Goal: Task Accomplishment & Management: Complete application form

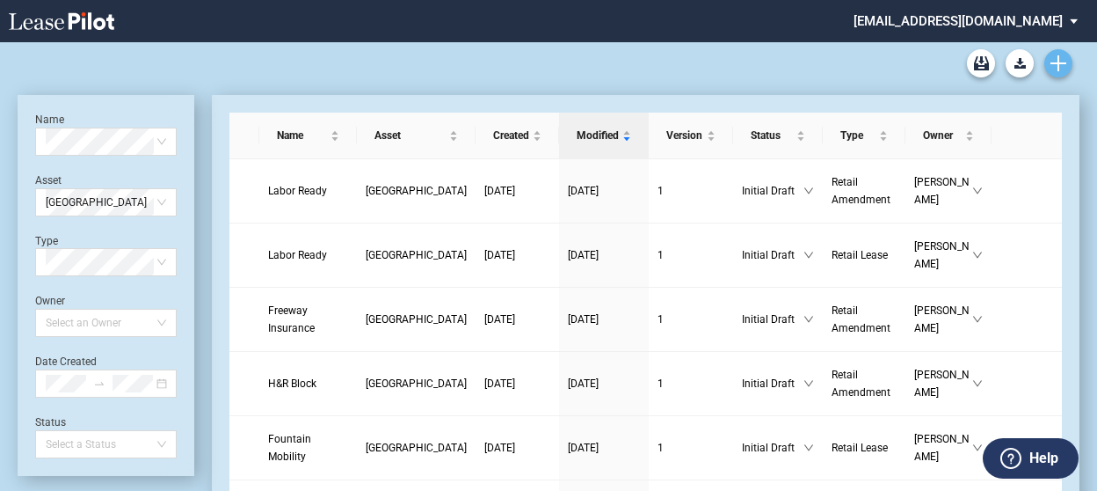
click at [1062, 61] on icon "Create new document" at bounding box center [1059, 63] width 16 height 16
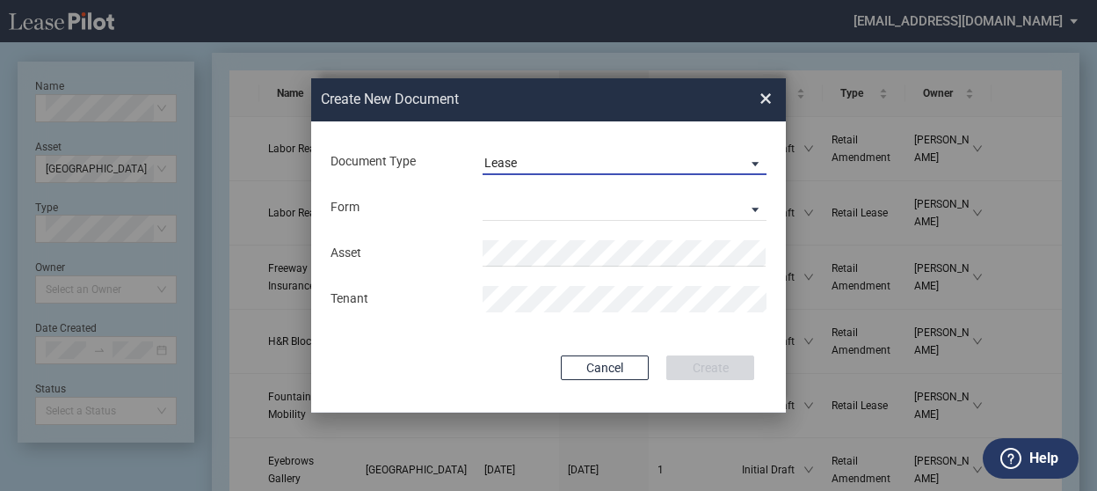
click at [528, 171] on span "Lease" at bounding box center [611, 164] width 252 height 18
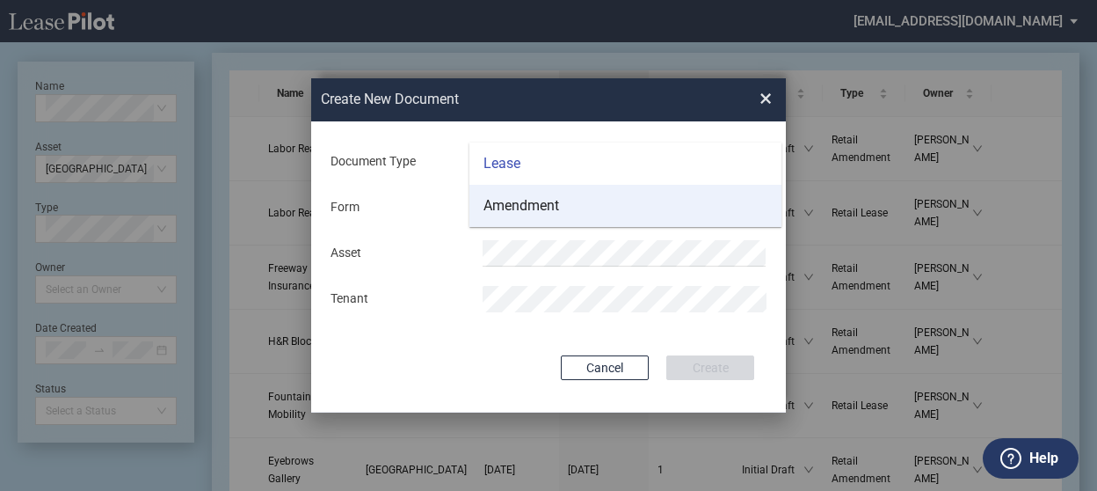
click at [541, 203] on div "Amendment" at bounding box center [522, 205] width 76 height 19
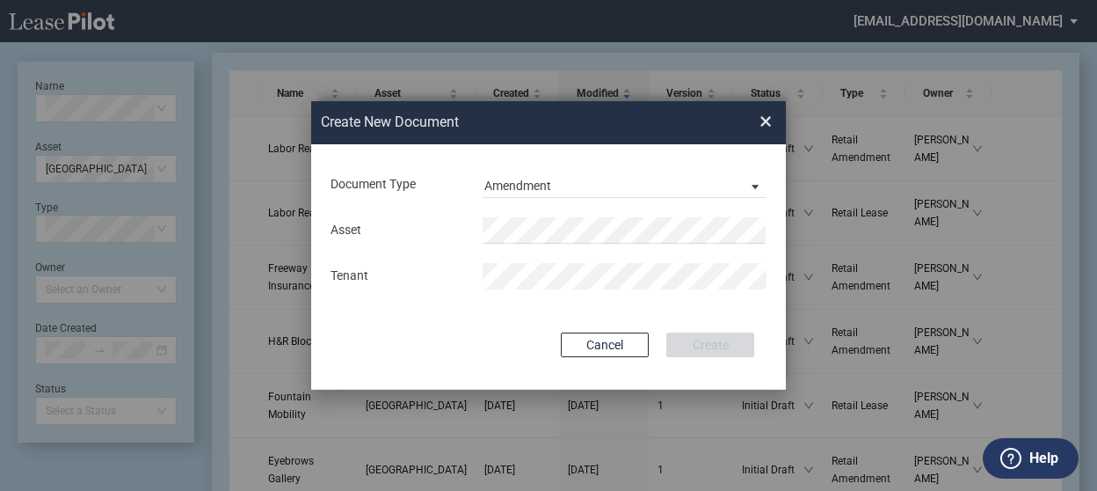
click at [528, 214] on div "Asset Tenant" at bounding box center [549, 253] width 440 height 91
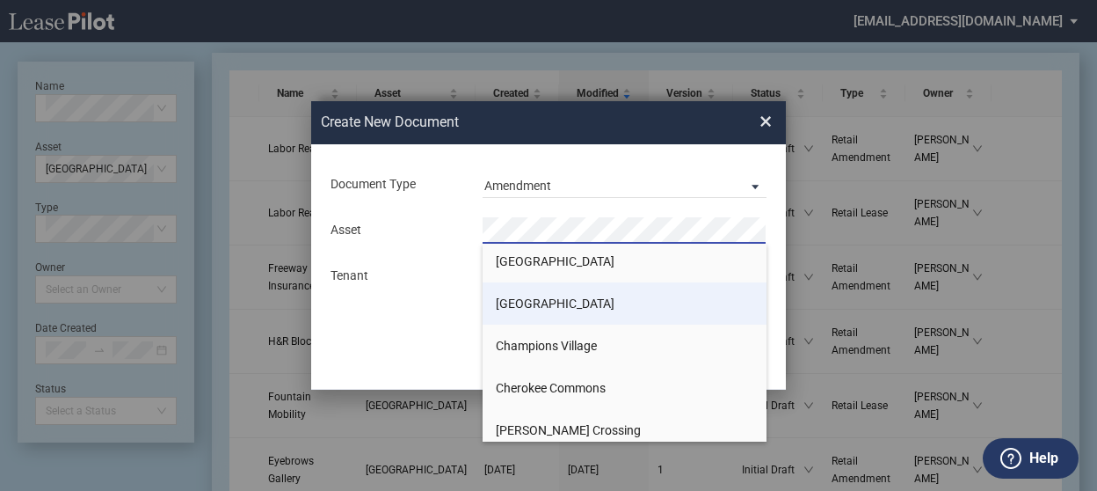
scroll to position [352, 0]
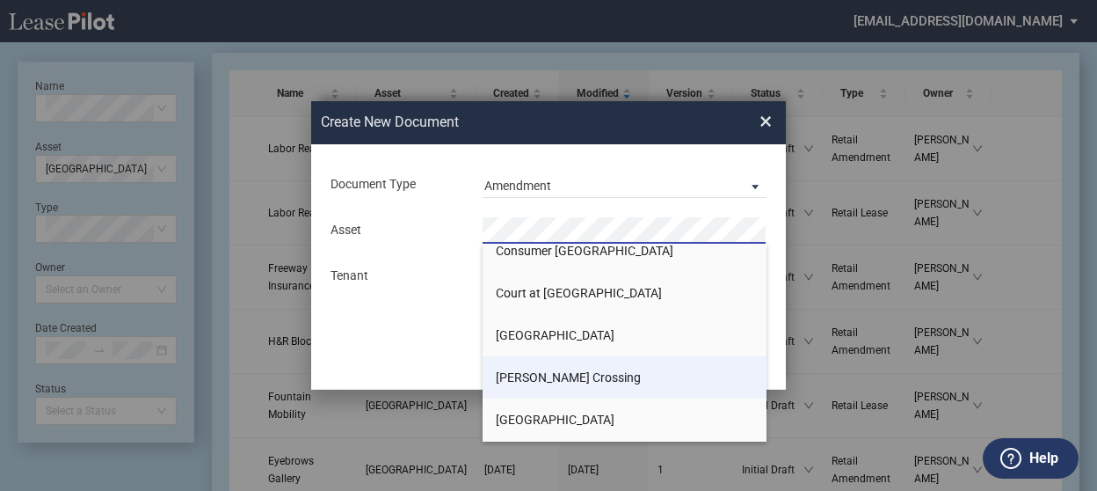
click at [521, 370] on span "[PERSON_NAME] Crossing" at bounding box center [568, 377] width 145 height 14
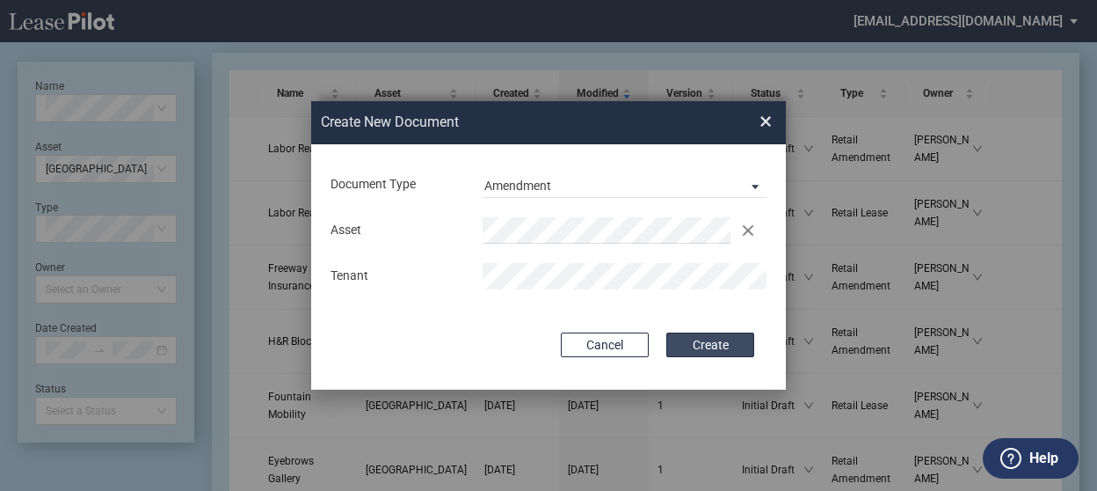
click at [726, 351] on button "Create" at bounding box center [711, 344] width 88 height 25
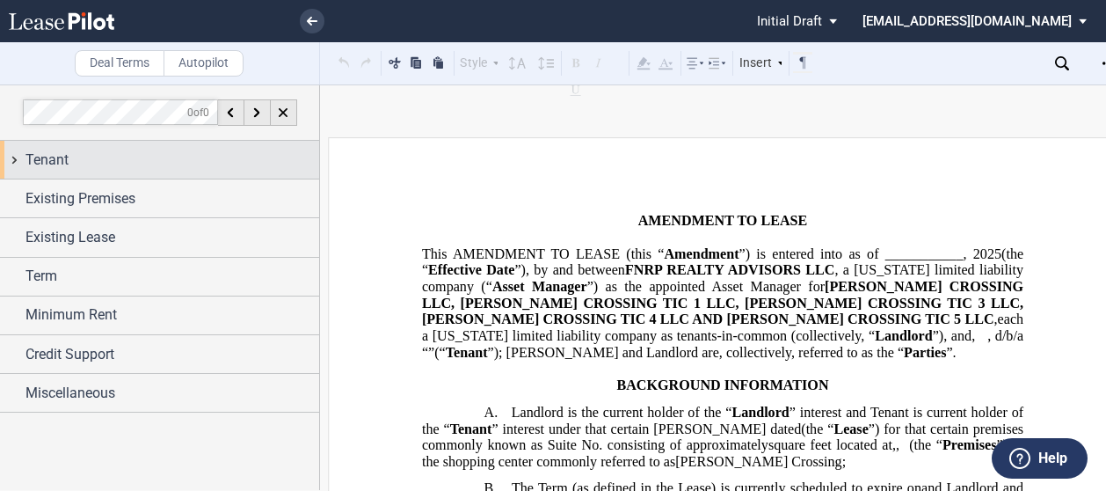
click at [76, 170] on div "Tenant" at bounding box center [173, 159] width 294 height 21
click at [58, 160] on span "Tenant" at bounding box center [47, 159] width 43 height 21
click at [64, 168] on span "Tenant" at bounding box center [47, 159] width 43 height 21
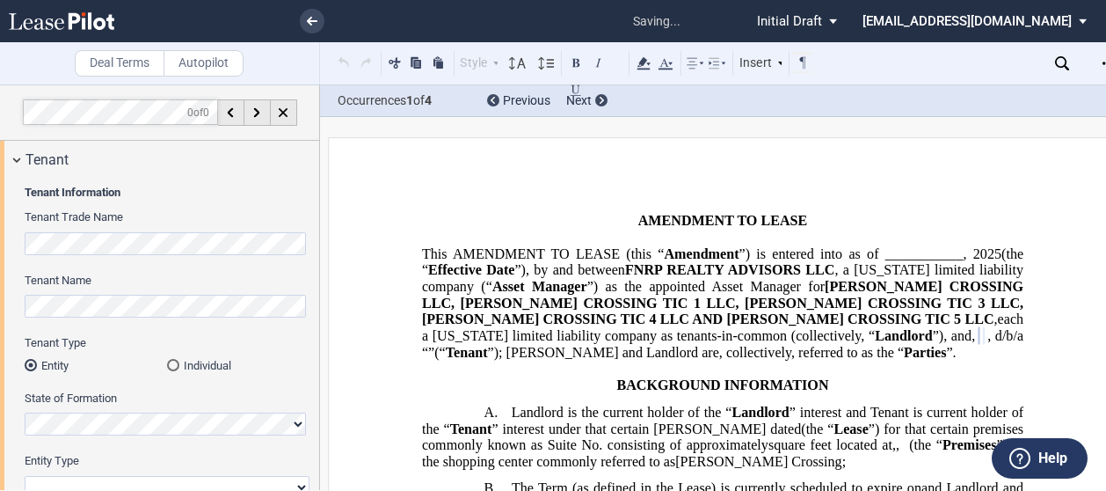
click at [135, 441] on div "State of Formation" at bounding box center [167, 421] width 285 height 62
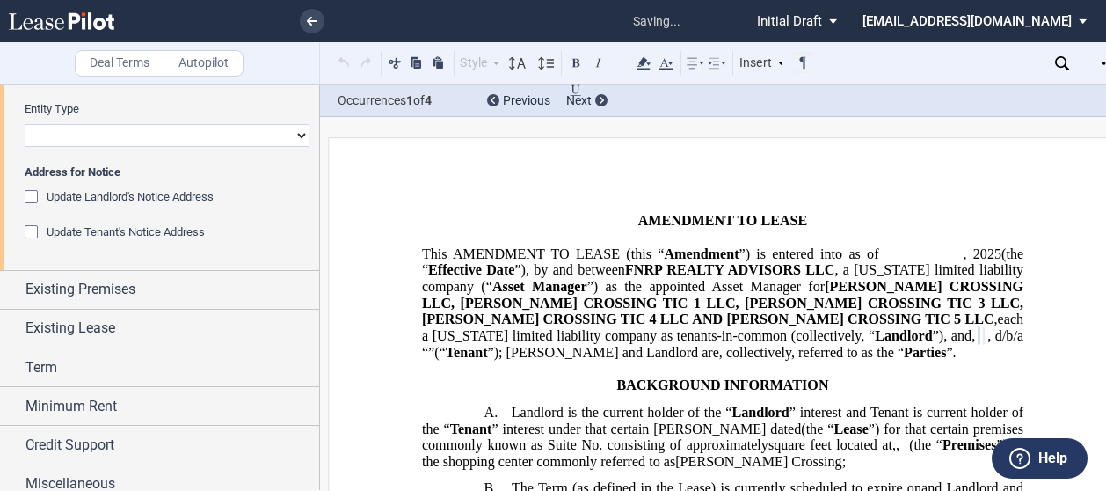
click at [70, 133] on select "Corporation Limited Liability Company General Partnership Limited Partnership O…" at bounding box center [167, 135] width 285 height 23
select select "corporation"
click at [25, 124] on select "Corporation Limited Liability Company General Partnership Limited Partnership O…" at bounding box center [167, 135] width 285 height 23
click at [10, 59] on div "Deal Terms Autopilot" at bounding box center [160, 63] width 320 height 42
click at [505, 392] on p "BACKGROUND INFORMATION" at bounding box center [722, 385] width 601 height 17
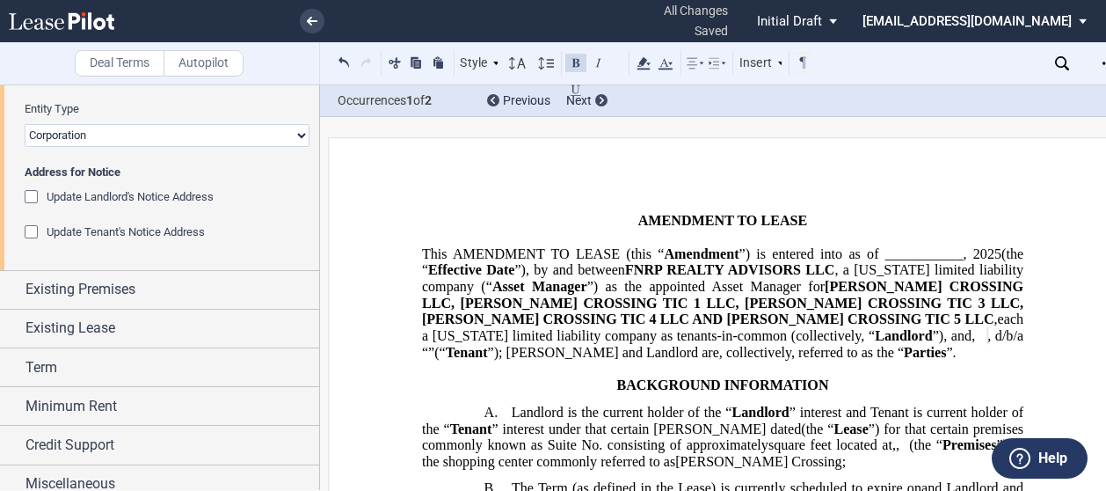
click at [30, 197] on div "Update Landlord's Notice Address" at bounding box center [34, 199] width 18 height 18
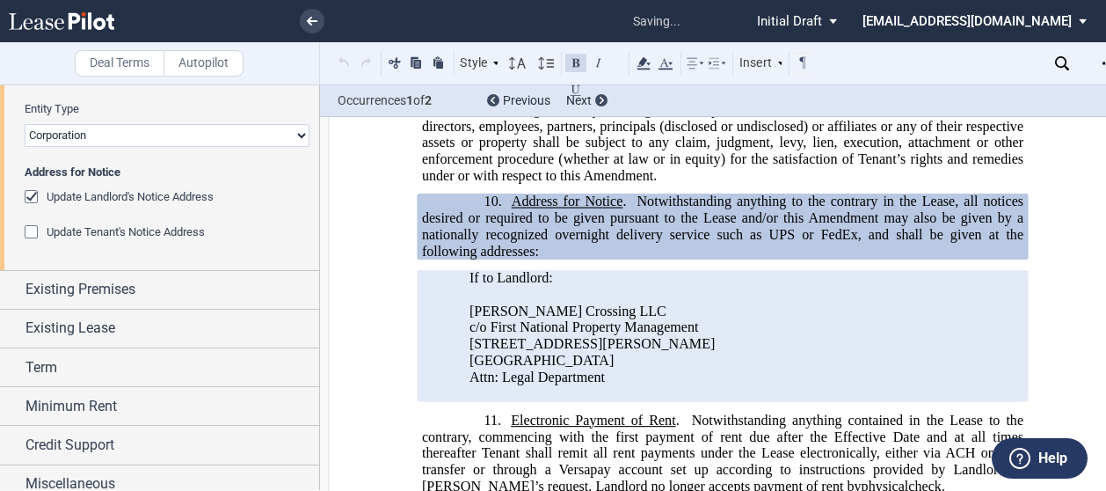
scroll to position [1710, 0]
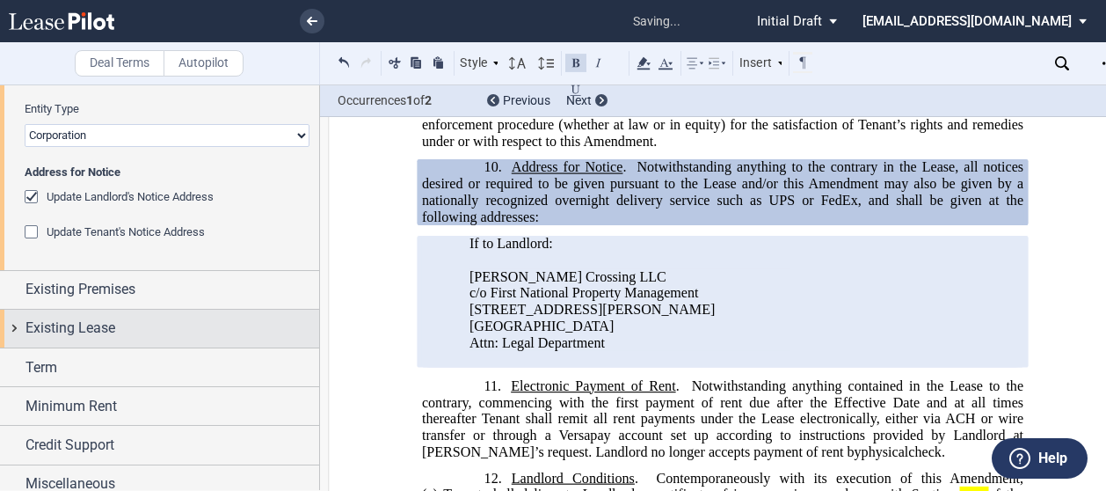
click at [76, 330] on span "Existing Lease" at bounding box center [71, 327] width 90 height 21
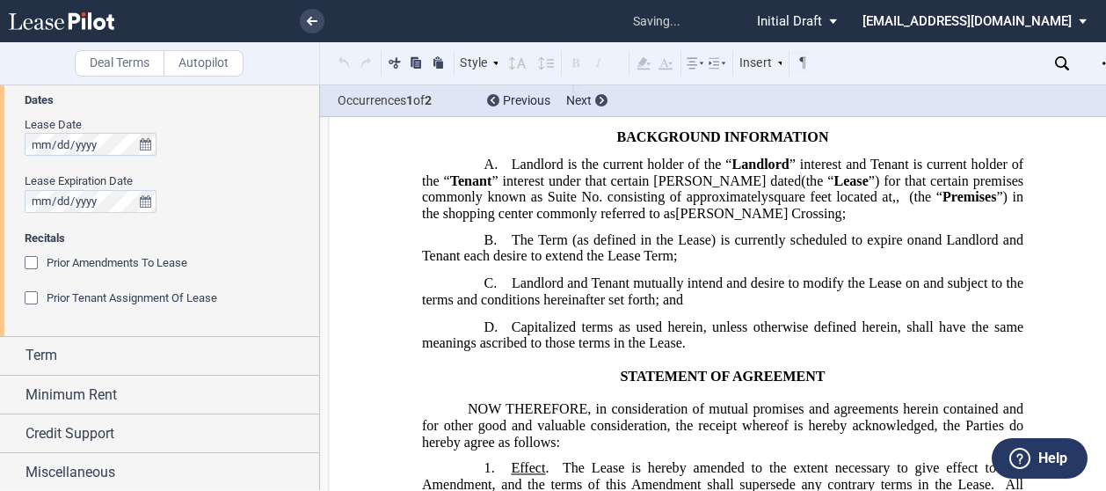
scroll to position [197, 0]
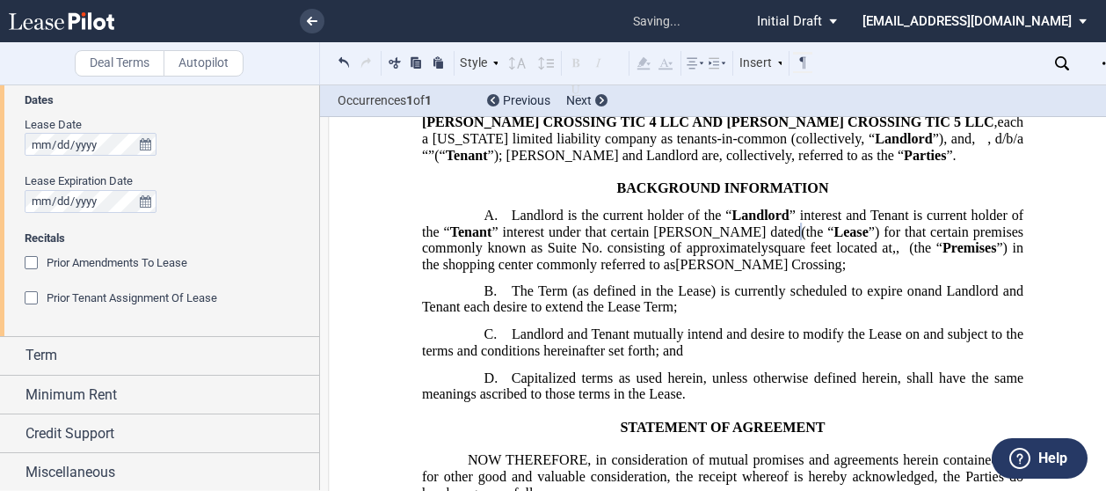
click at [195, 142] on div at bounding box center [167, 144] width 285 height 23
click at [17, 67] on div "Deal Terms Autopilot" at bounding box center [160, 63] width 320 height 42
click at [278, 217] on div "Lease Date Lease Expiration Date" at bounding box center [167, 173] width 285 height 113
click at [33, 259] on div "Prior Amendments To Lease" at bounding box center [34, 265] width 18 height 18
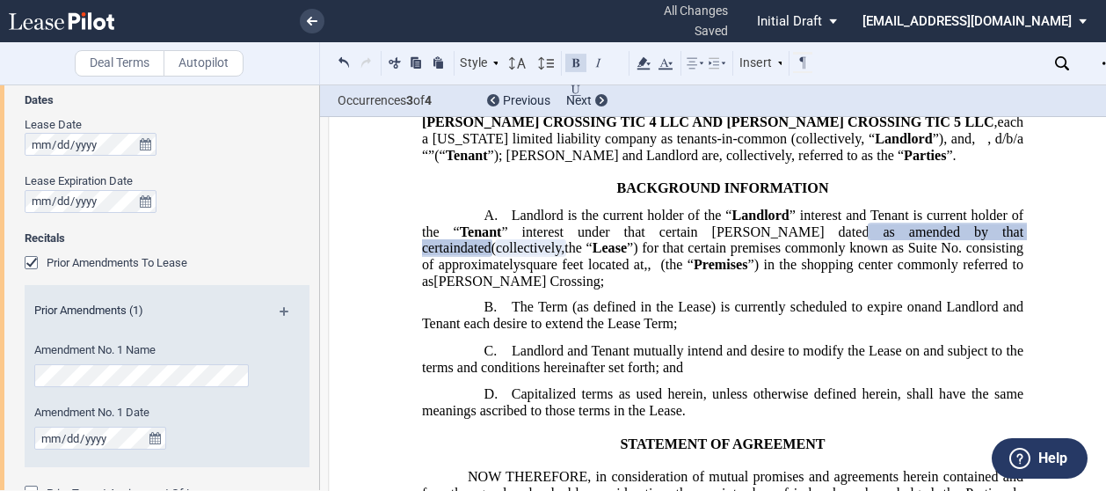
click at [14, 72] on div "Deal Terms Autopilot" at bounding box center [160, 63] width 320 height 42
click at [280, 310] on md-icon at bounding box center [292, 317] width 24 height 21
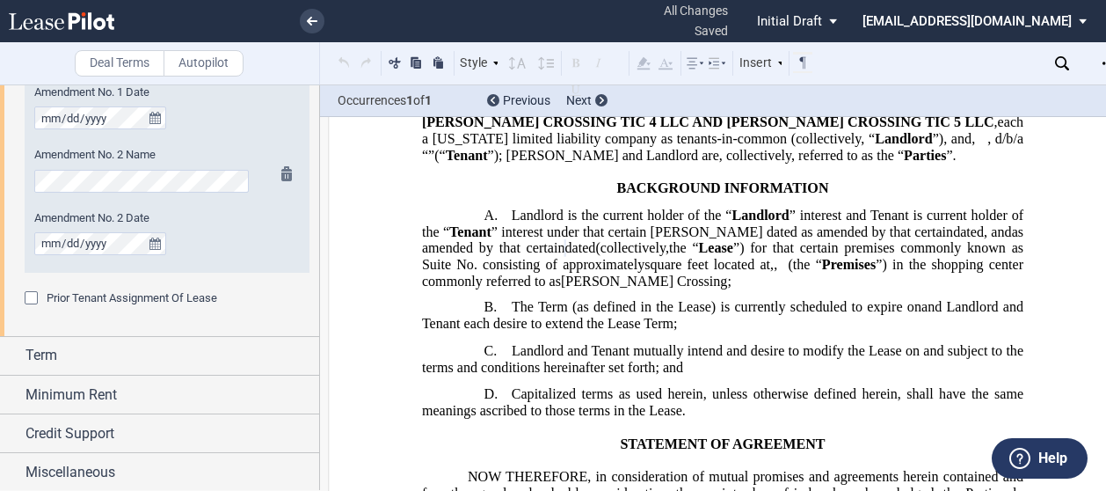
scroll to position [0, 0]
click at [193, 233] on div "Amendment No. 2 Date" at bounding box center [143, 232] width 218 height 45
click at [20, 69] on div "Deal Terms Autopilot" at bounding box center [160, 63] width 320 height 42
click at [230, 246] on div "Amendment No. 2 Date" at bounding box center [143, 232] width 218 height 45
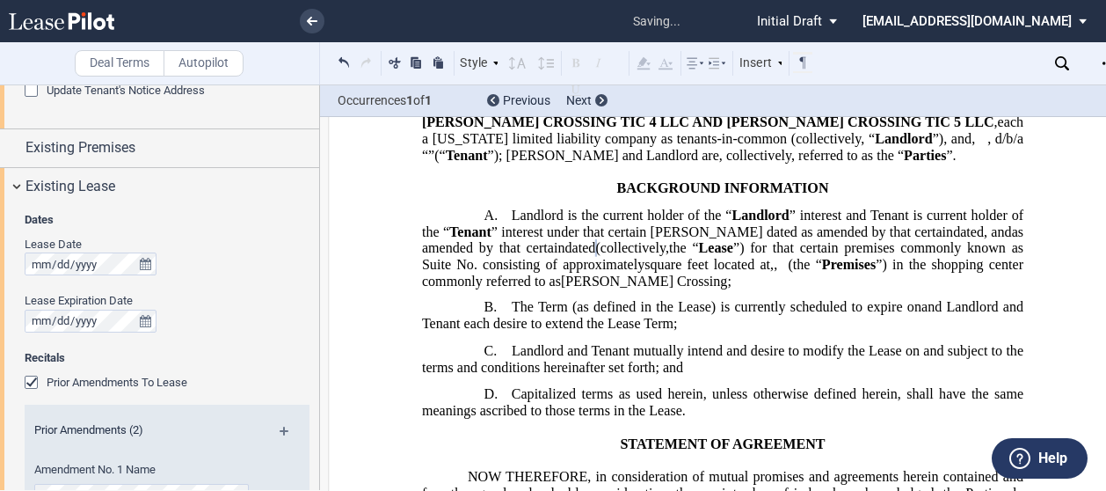
scroll to position [757, 0]
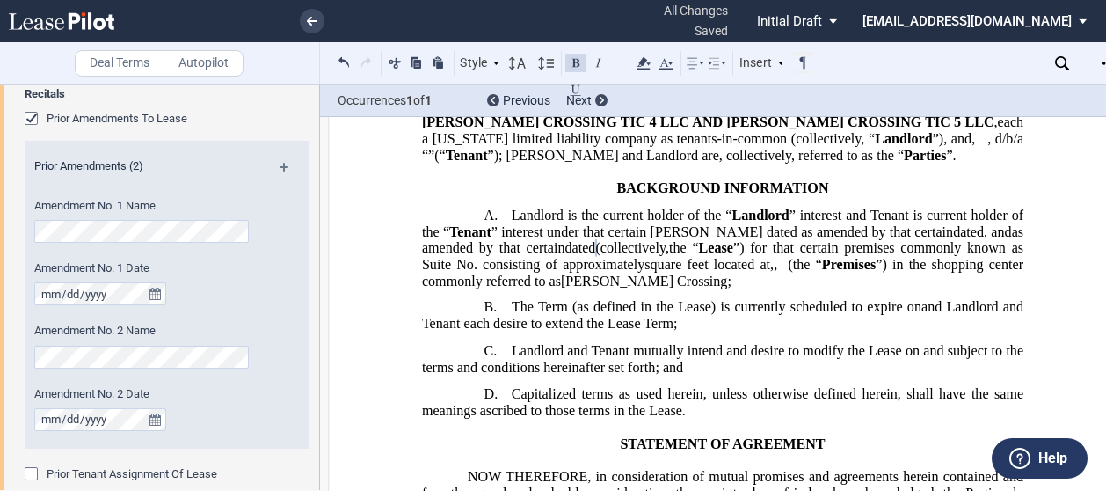
click at [15, 62] on div "Deal Terms Autopilot" at bounding box center [160, 63] width 320 height 42
click at [19, 57] on div "Deal Terms Autopilot" at bounding box center [160, 63] width 320 height 42
click at [208, 287] on div "Amendment No. 1 Date" at bounding box center [143, 282] width 218 height 45
click at [238, 103] on div "Recitals Prior Amendments To Lease Prior Amendments (2) Amendment No. 1 Name Am…" at bounding box center [167, 293] width 285 height 415
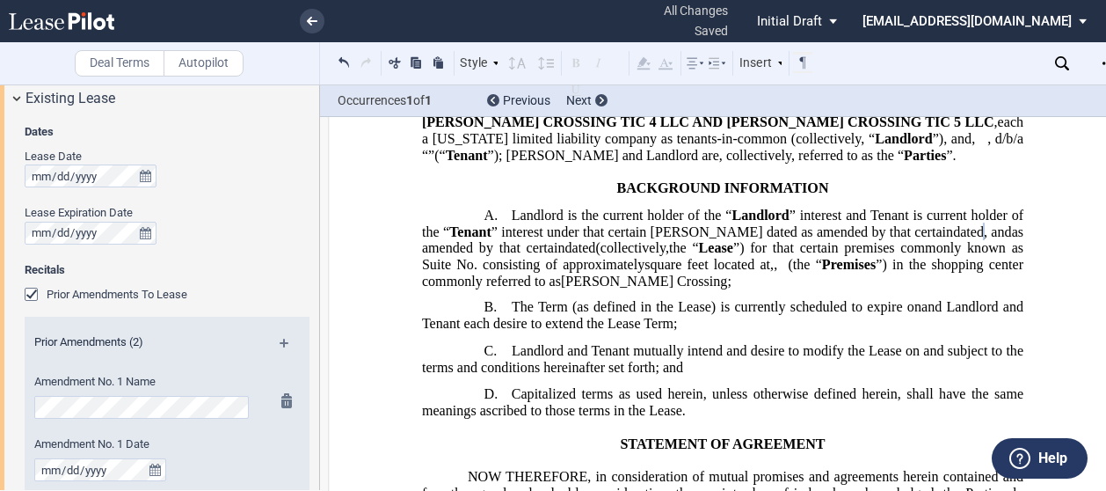
scroll to position [317, 0]
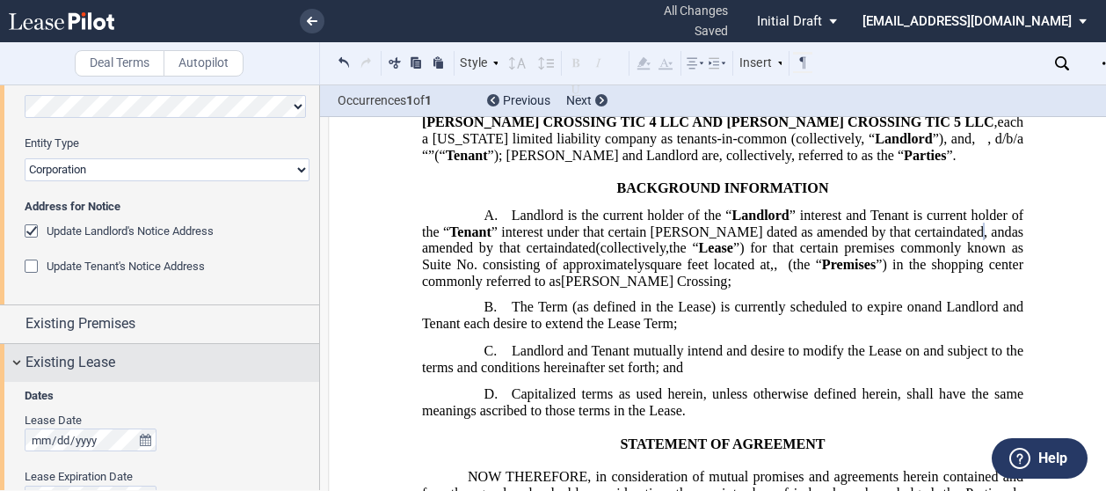
click at [19, 356] on div "Existing Lease" at bounding box center [159, 363] width 319 height 38
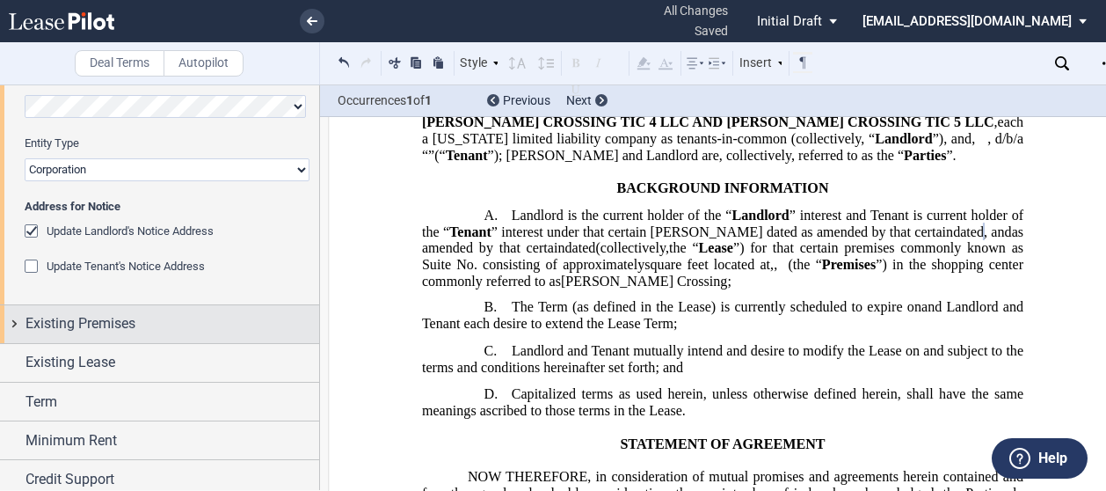
click at [41, 324] on span "Existing Premises" at bounding box center [81, 323] width 110 height 21
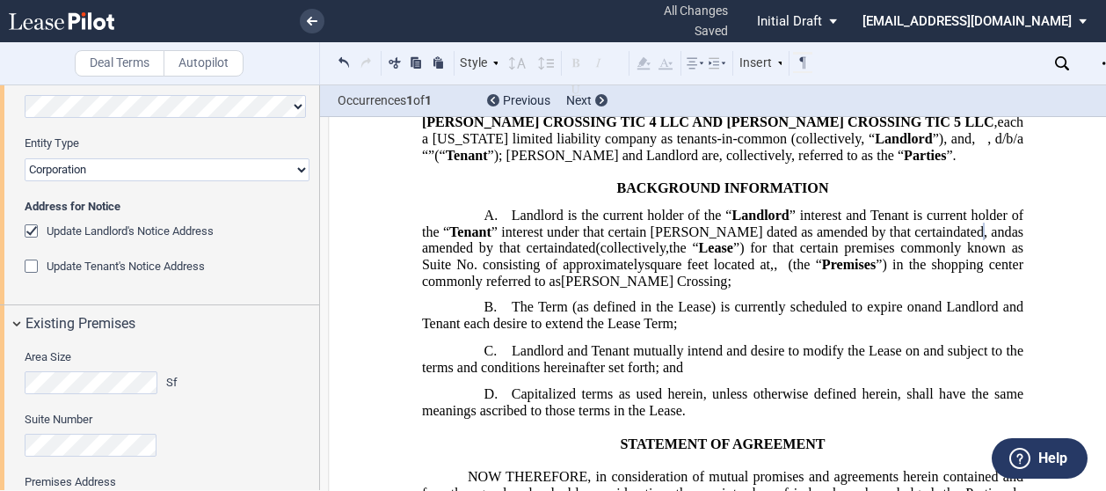
click at [95, 367] on div "Area Size Sf" at bounding box center [104, 371] width 158 height 45
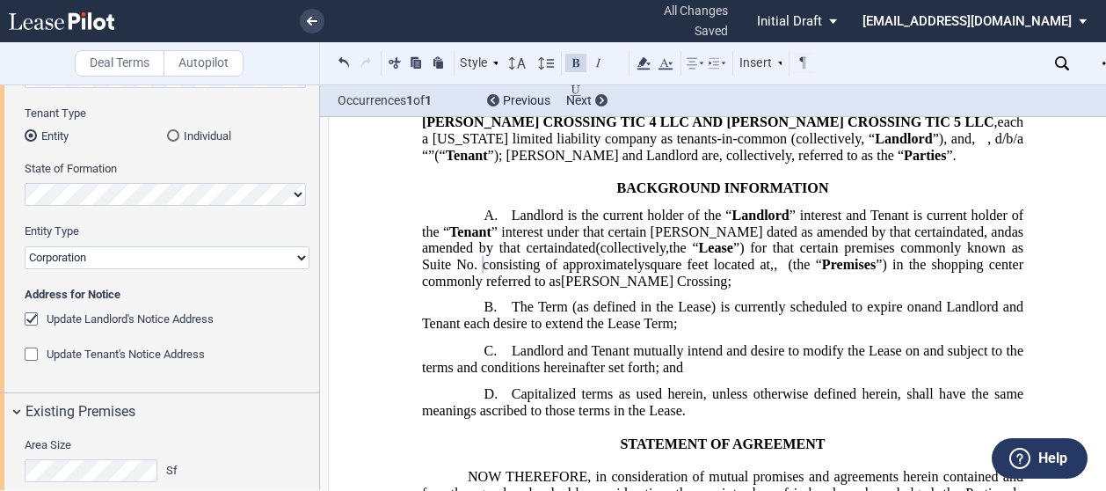
scroll to position [0, 0]
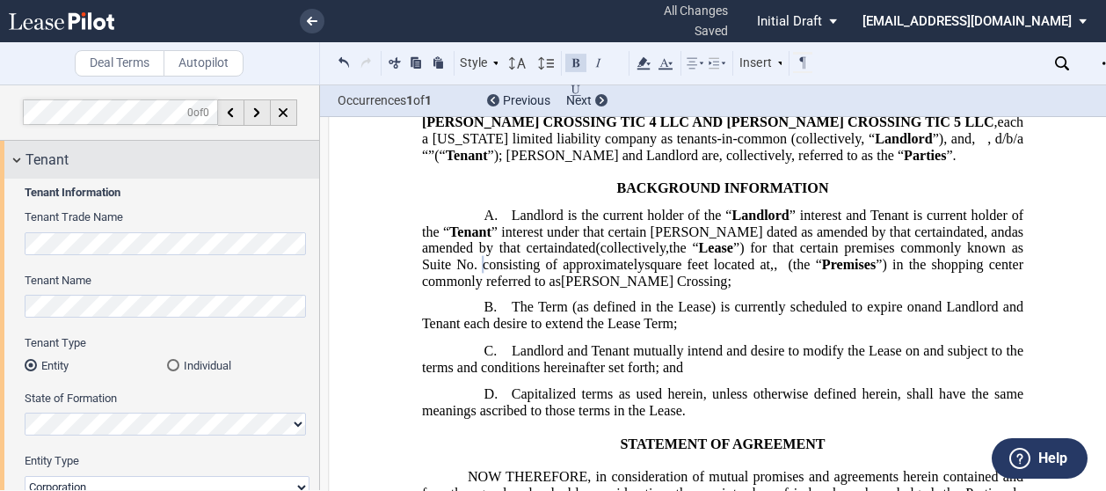
click at [14, 150] on div "Tenant" at bounding box center [159, 160] width 319 height 38
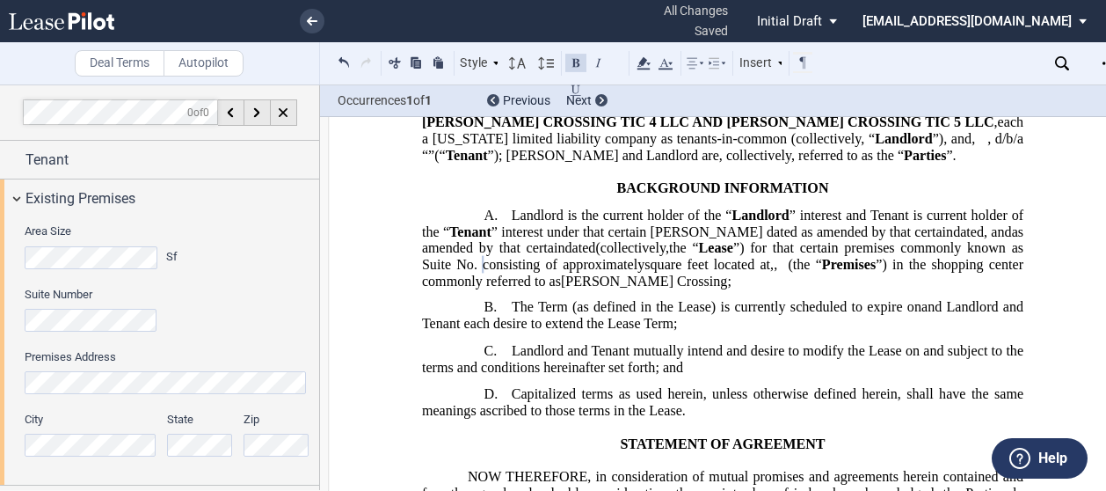
scroll to position [187, 0]
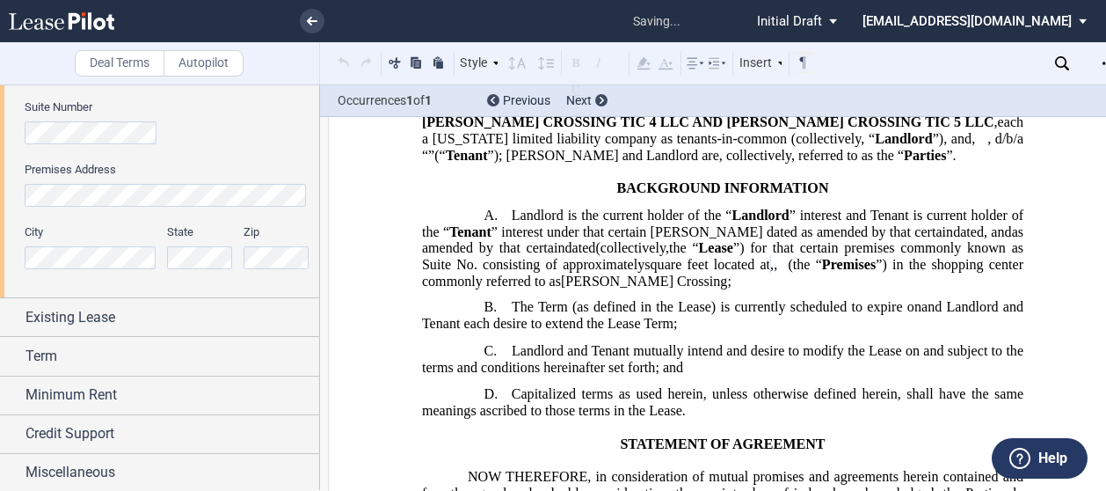
click at [238, 208] on editor-control "Premises Address" at bounding box center [167, 193] width 285 height 62
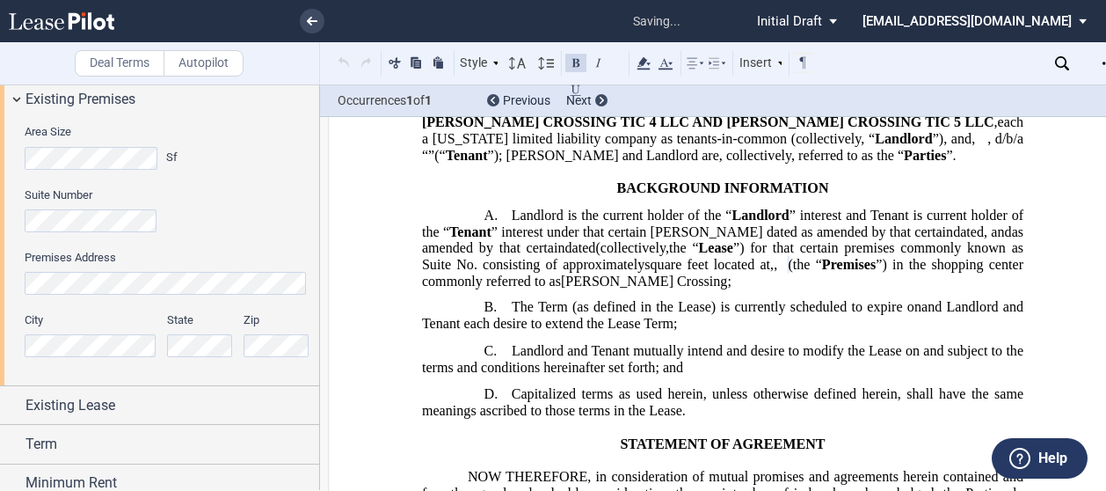
click at [242, 254] on label "Premises Address" at bounding box center [167, 258] width 285 height 16
click at [17, 94] on div "Existing Premises" at bounding box center [159, 99] width 319 height 38
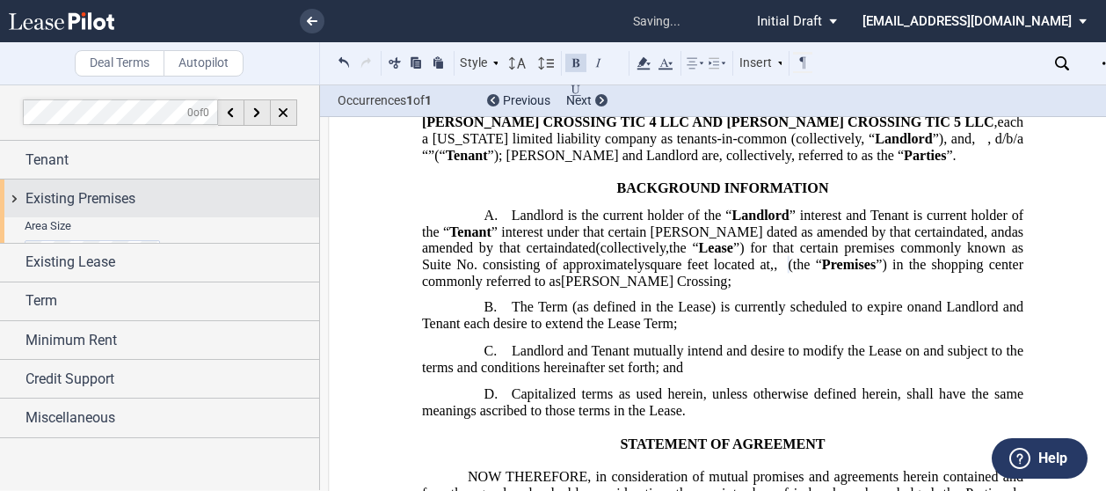
scroll to position [0, 0]
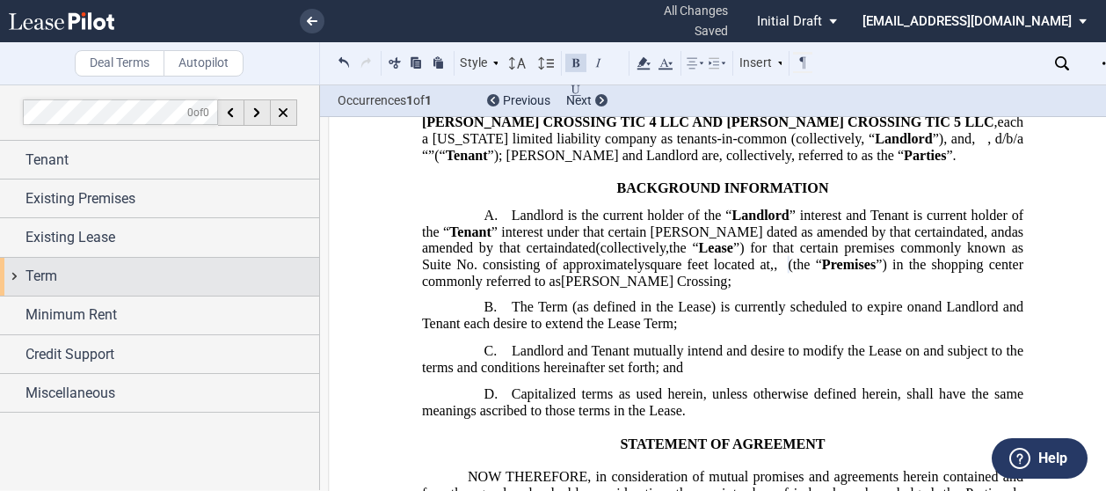
click at [33, 280] on span "Term" at bounding box center [42, 276] width 32 height 21
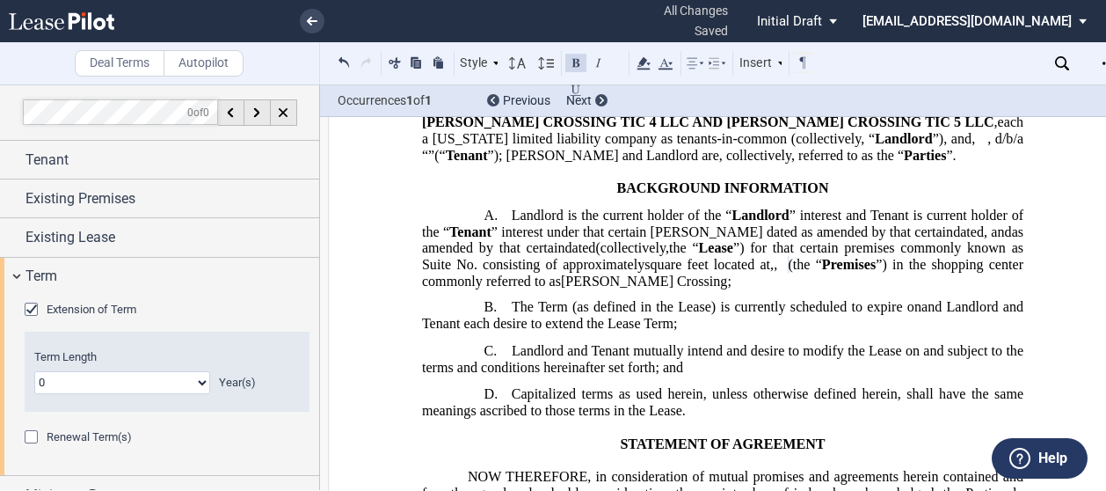
click at [197, 383] on select "0 1 2 3 4 5 6 7 8 9 10 11 12 13 14 15 16 17 18 19 20" at bounding box center [122, 382] width 176 height 23
select select "number:5"
click at [34, 371] on select "0 1 2 3 4 5 6 7 8 9 10 11 12 13 14 15 16 17 18 19 20" at bounding box center [122, 382] width 176 height 23
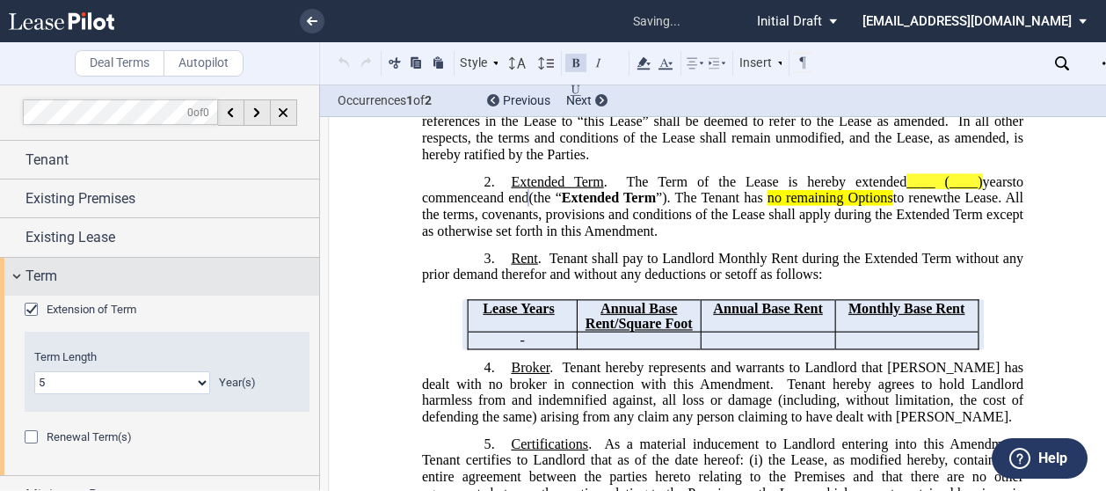
scroll to position [651, 0]
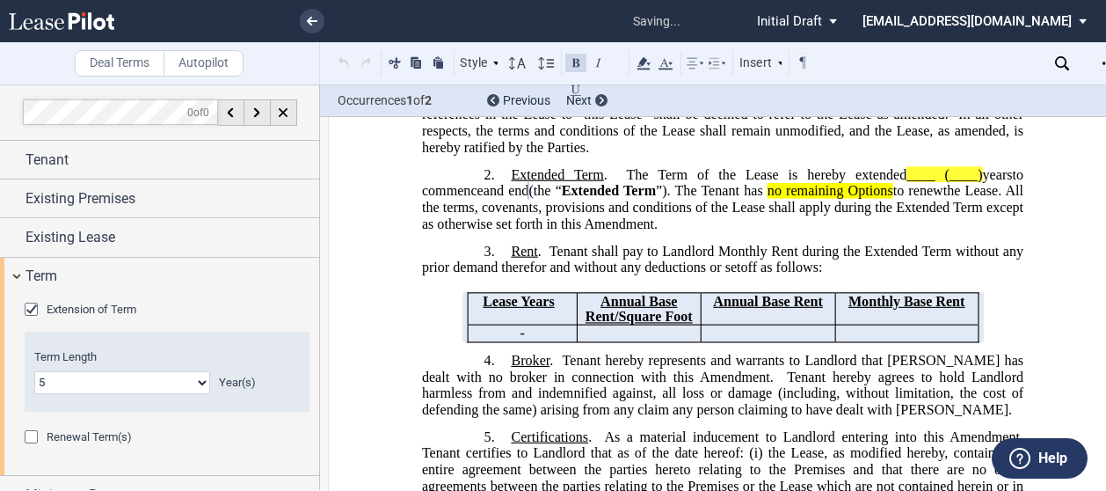
click at [221, 309] on div "Extension of Term" at bounding box center [167, 311] width 285 height 18
click at [32, 438] on div "Renewal Term(s)" at bounding box center [34, 439] width 18 height 18
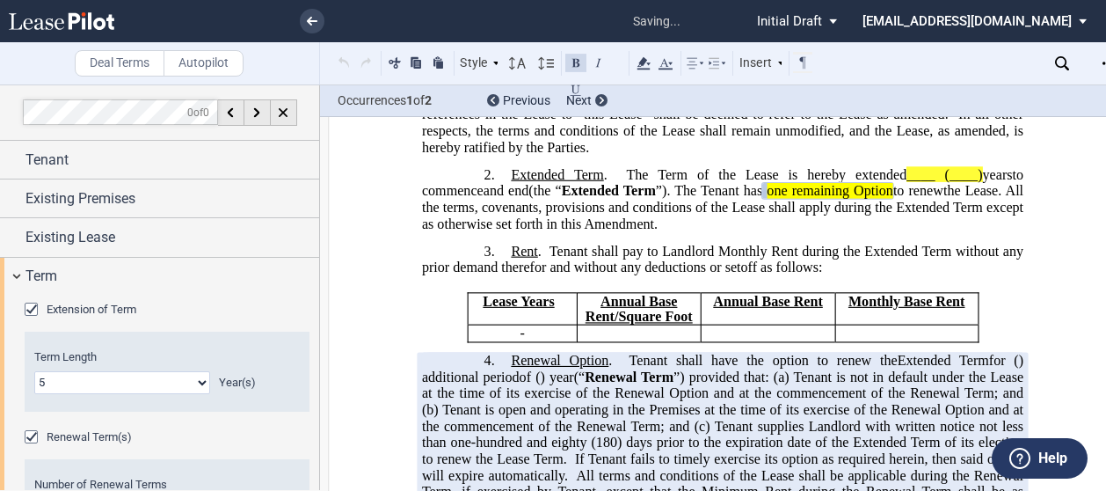
scroll to position [176, 0]
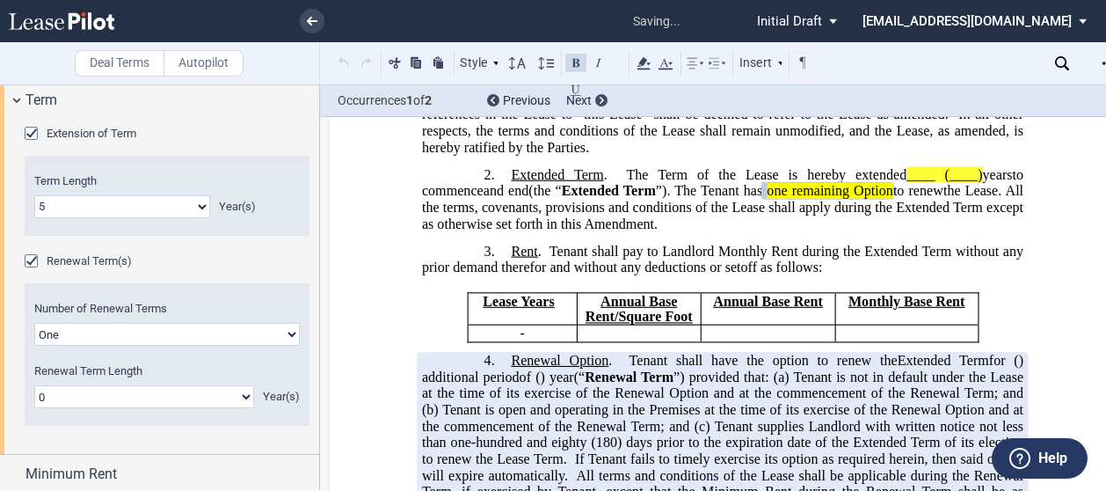
click at [98, 393] on select "0 1 2 3 4 5 6 7 8 9 10 11 12 13 14 15 16 17 18 19 20" at bounding box center [144, 396] width 220 height 23
select select "number:5"
click at [34, 385] on select "0 1 2 3 4 5 6 7 8 9 10 11 12 13 14 15 16 17 18 19 20" at bounding box center [144, 396] width 220 height 23
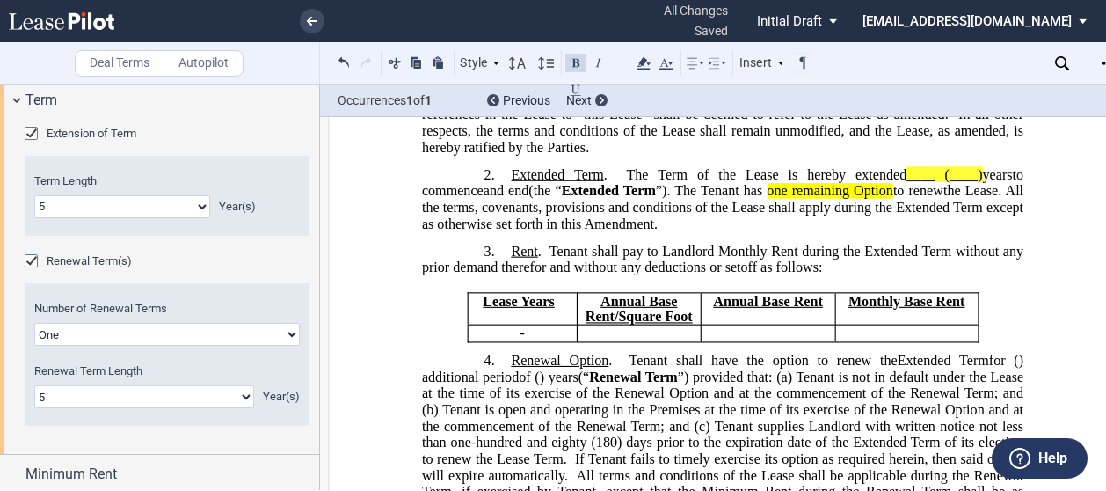
click at [244, 263] on div "Renewal Term(s)" at bounding box center [167, 262] width 285 height 18
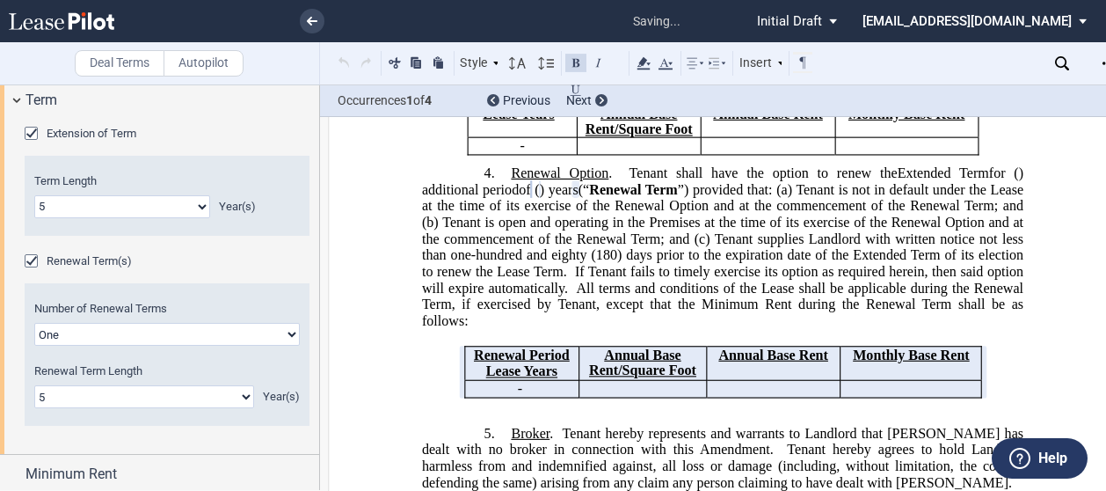
scroll to position [255, 0]
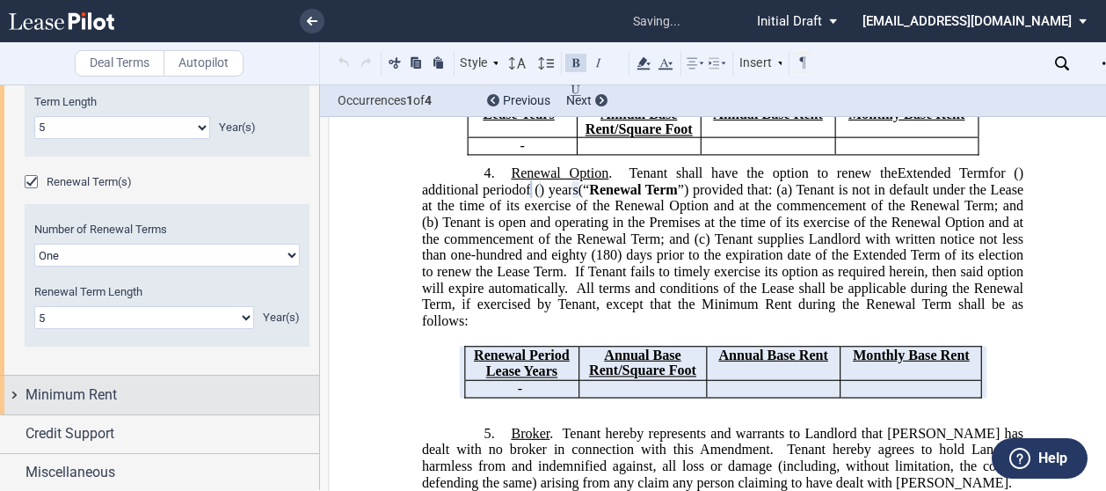
click at [139, 394] on div "Minimum Rent" at bounding box center [173, 394] width 294 height 21
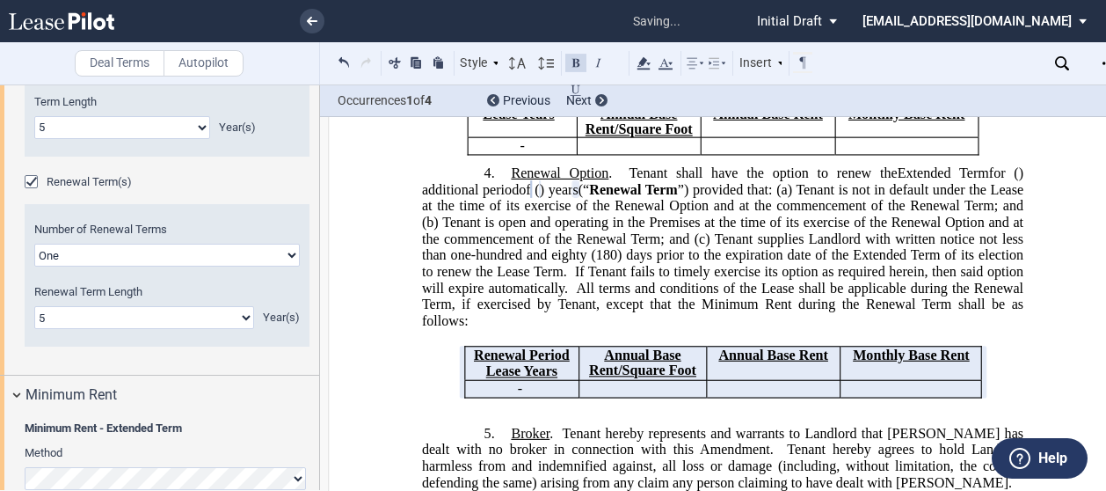
scroll to position [607, 0]
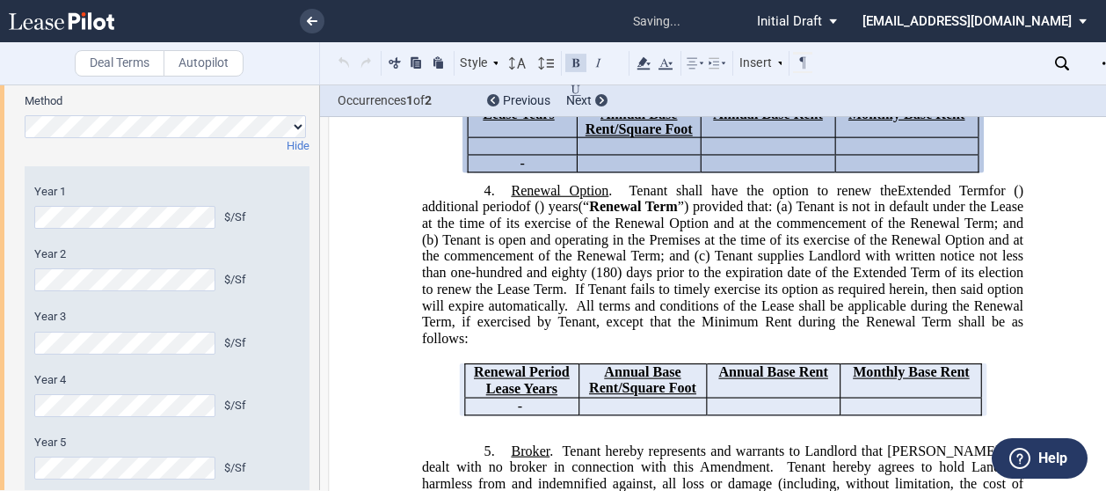
click at [281, 221] on div "$/Sf" at bounding box center [262, 217] width 76 height 16
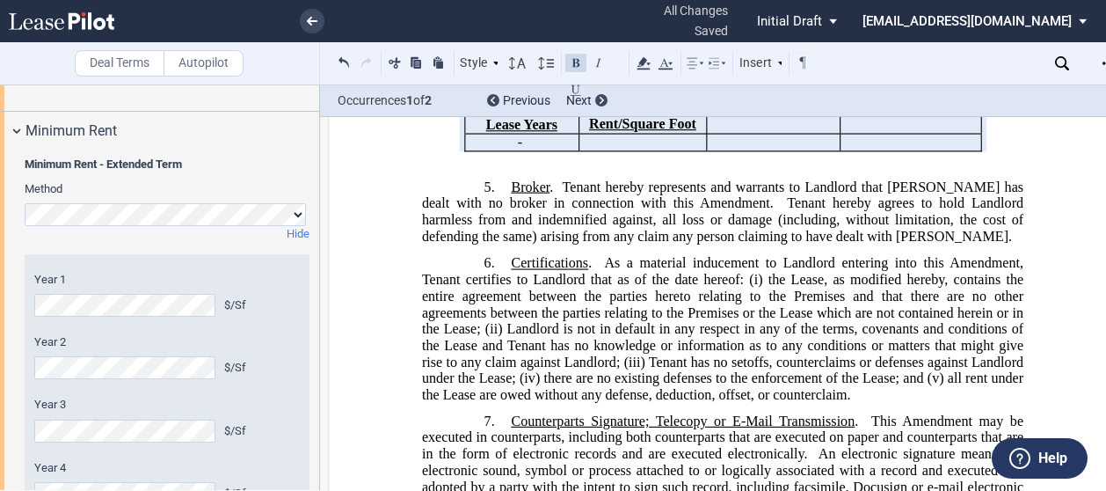
scroll to position [871, 0]
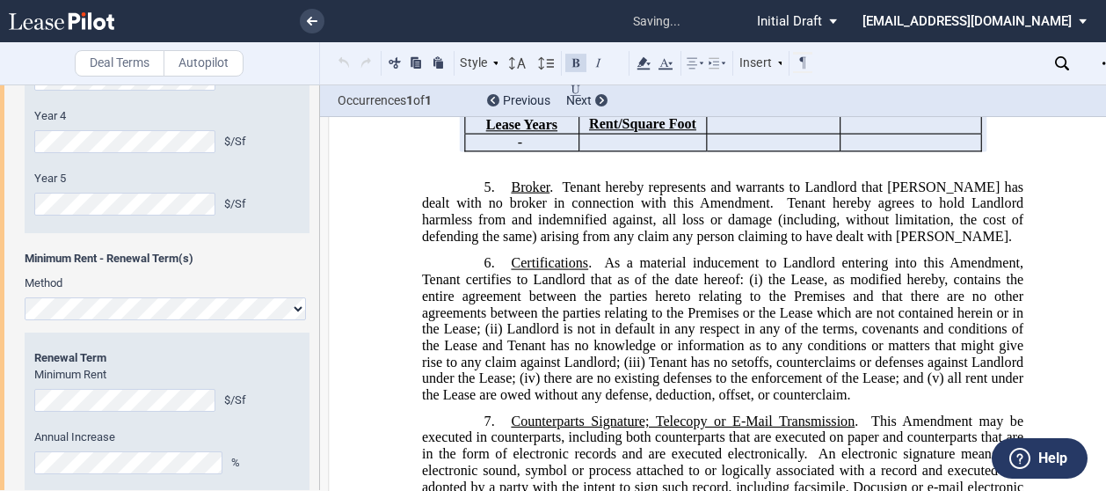
click at [178, 351] on div "Renewal Term Renewal Term No. 1 Minimum Rent $/Sf Annual Increase %" at bounding box center [167, 420] width 285 height 177
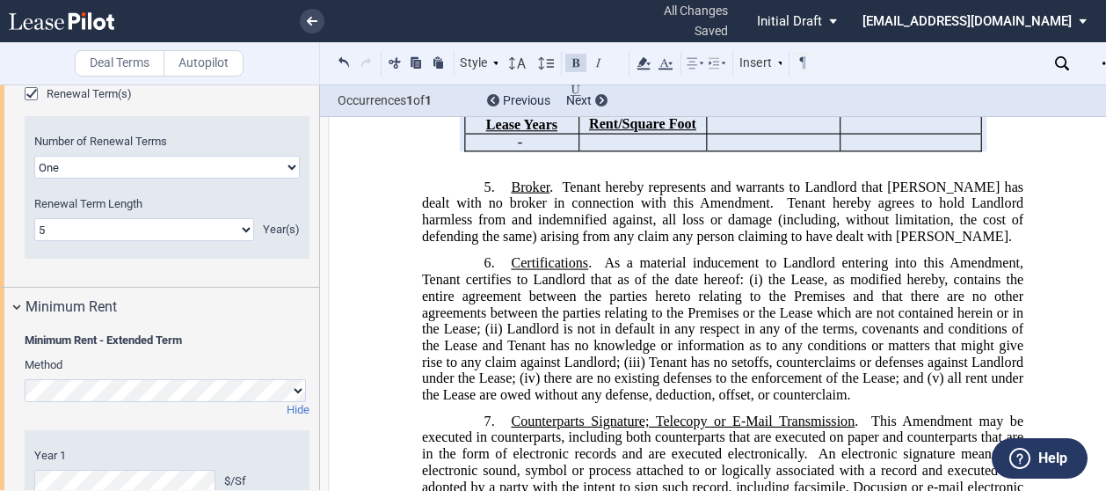
scroll to position [519, 0]
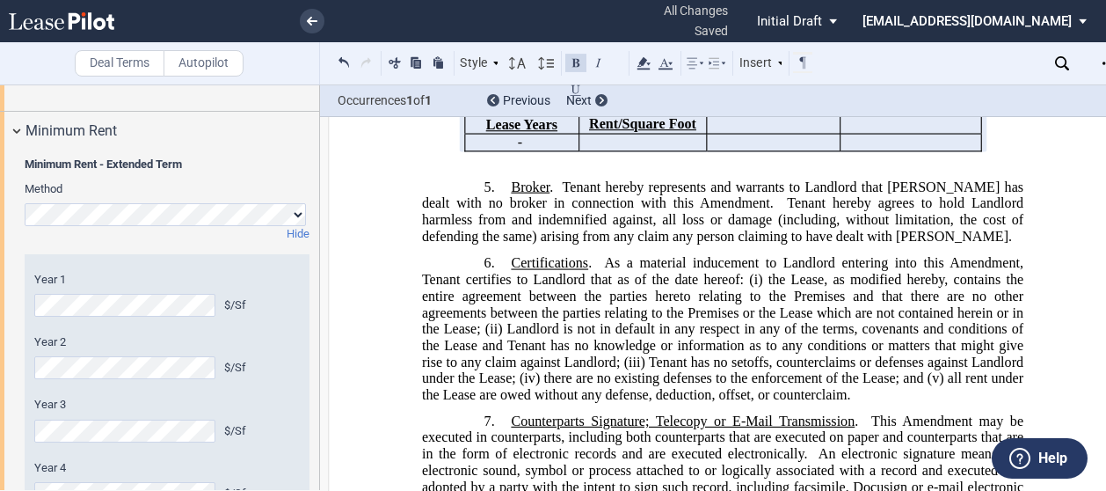
click at [146, 185] on label "Method" at bounding box center [142, 189] width 254 height 16
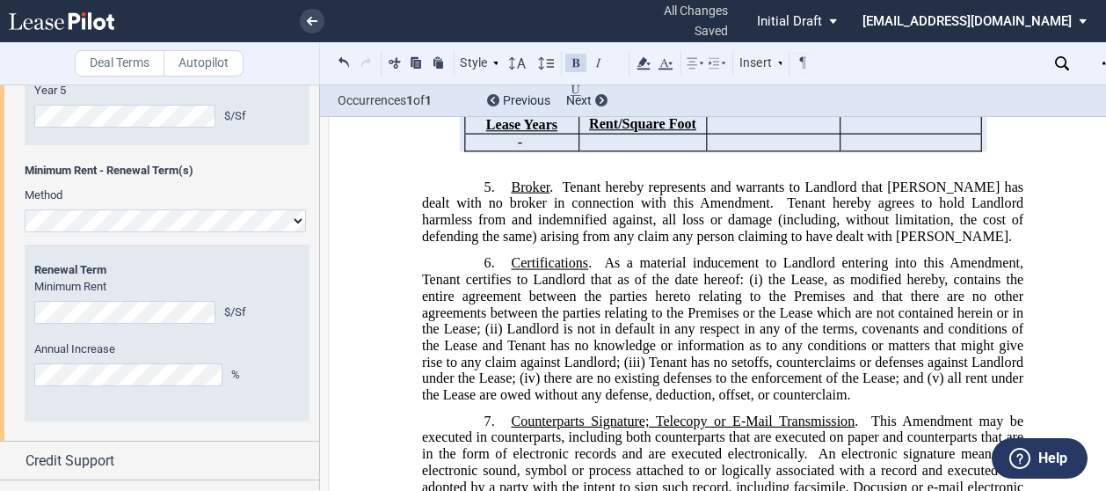
scroll to position [985, 0]
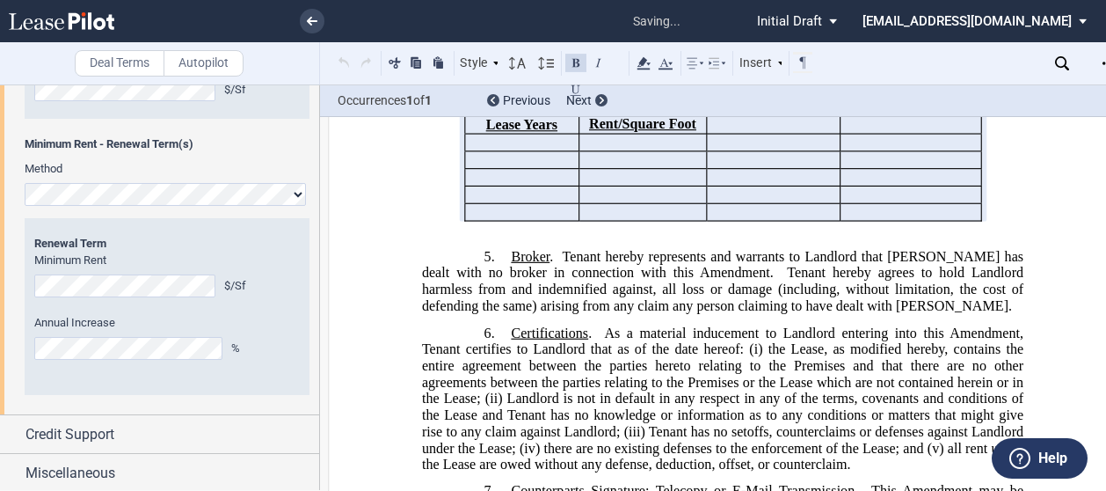
click at [297, 370] on div "Renewal Term Renewal Term No. 1 Minimum Rent $/Sf Annual Increase %" at bounding box center [167, 306] width 285 height 177
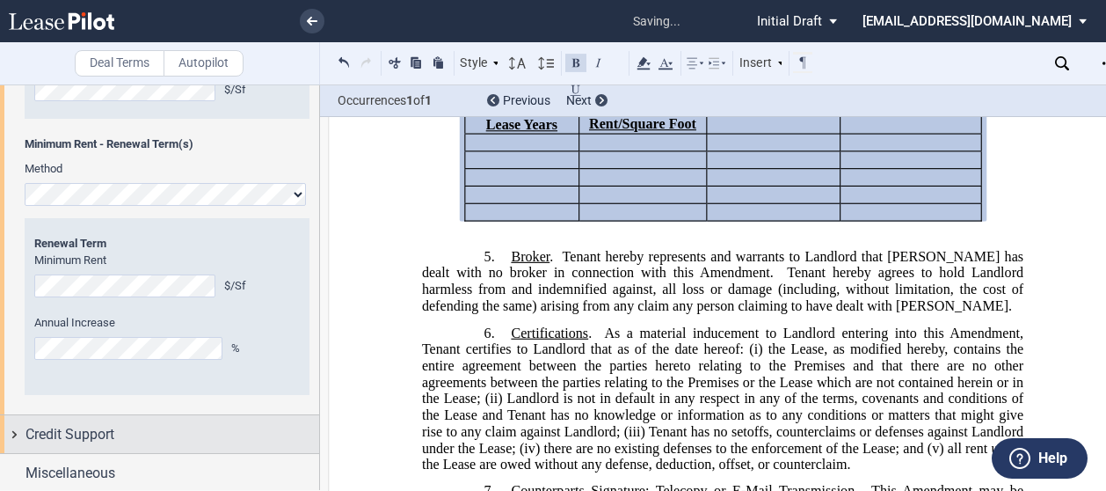
click at [83, 438] on span "Credit Support" at bounding box center [70, 434] width 89 height 21
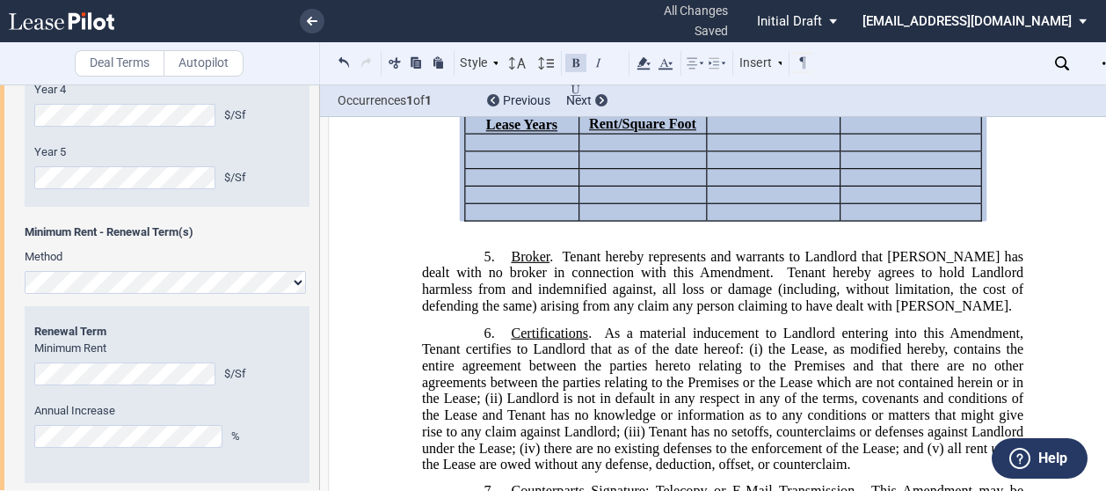
scroll to position [1073, 0]
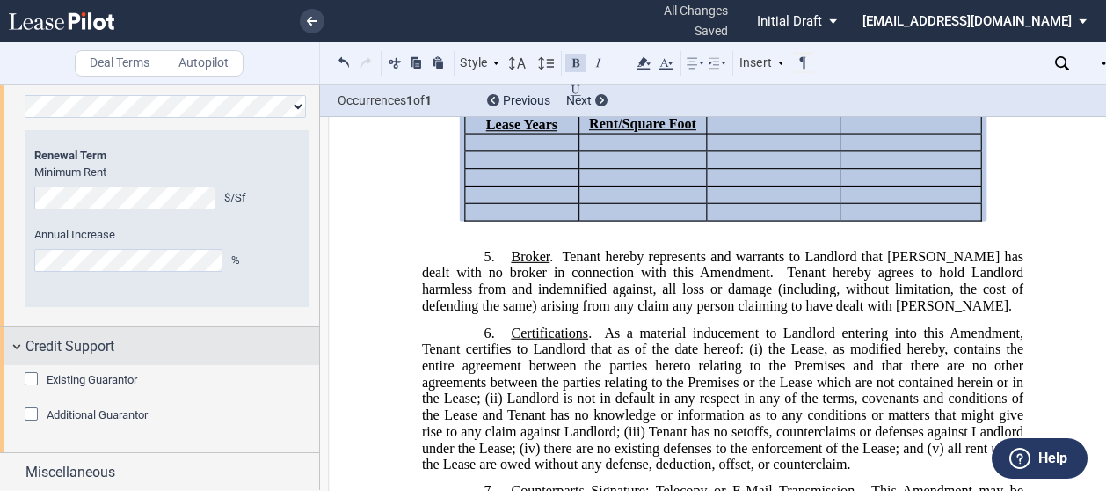
click at [17, 342] on div "Credit Support" at bounding box center [159, 346] width 319 height 38
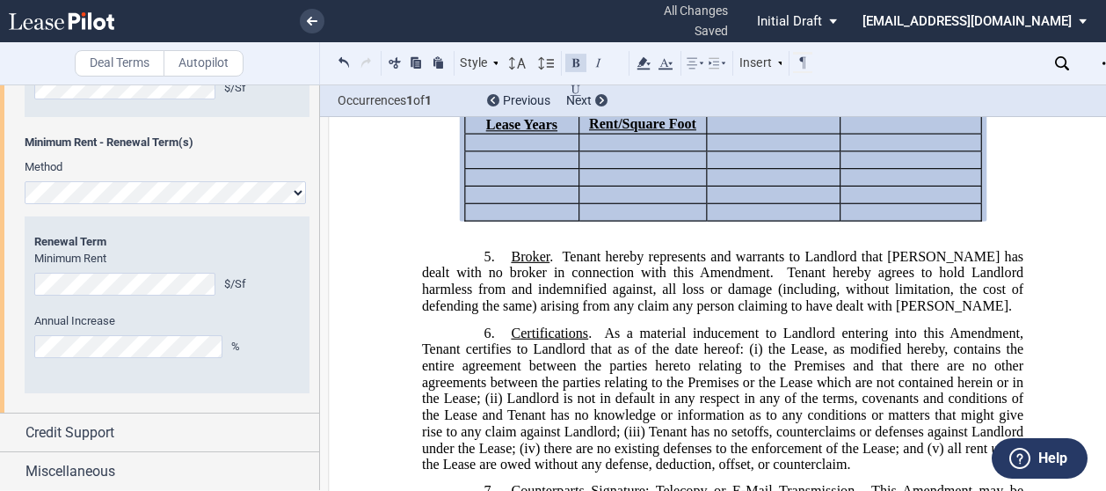
scroll to position [985, 0]
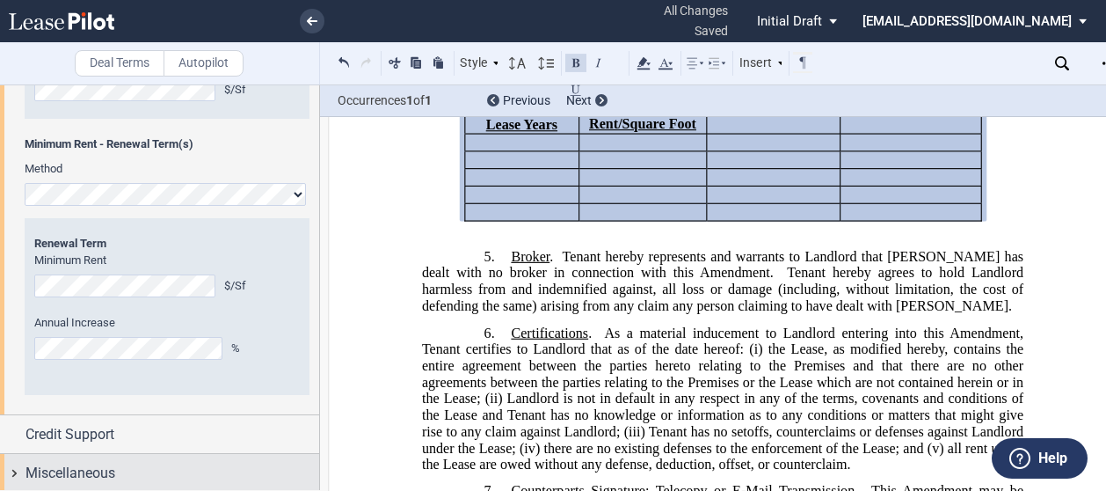
click at [49, 468] on span "Miscellaneous" at bounding box center [71, 473] width 90 height 21
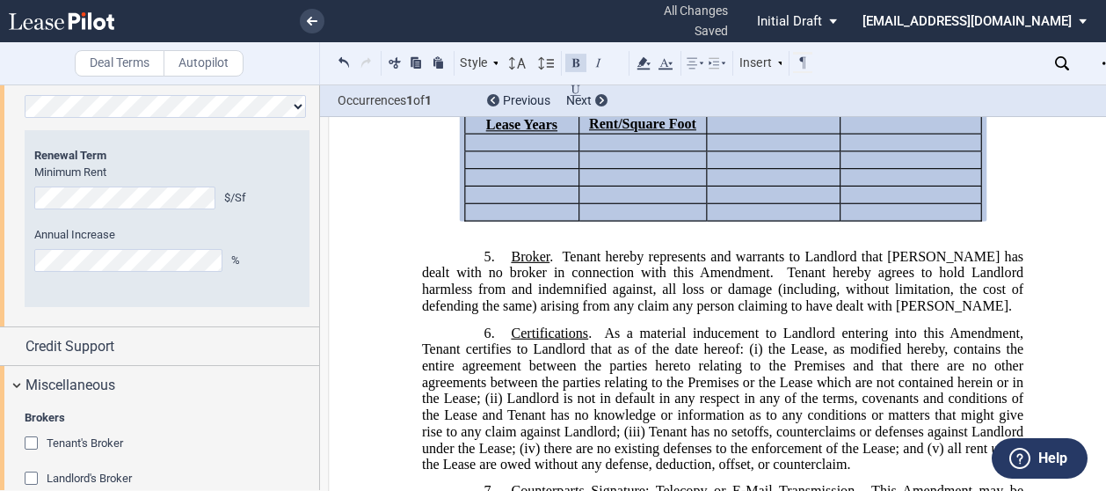
scroll to position [1217, 0]
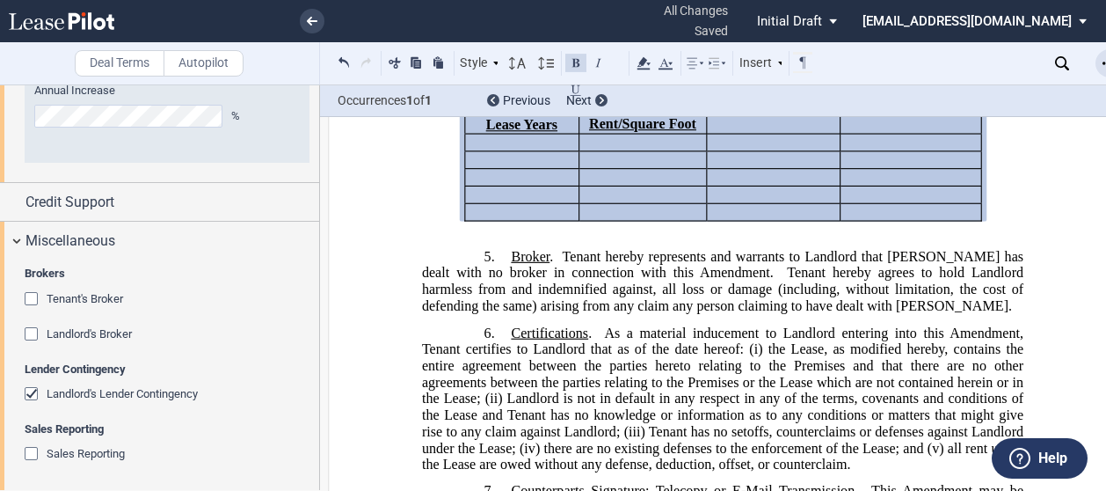
click at [1104, 64] on use "Open Lease options menu" at bounding box center [1110, 63] width 14 height 3
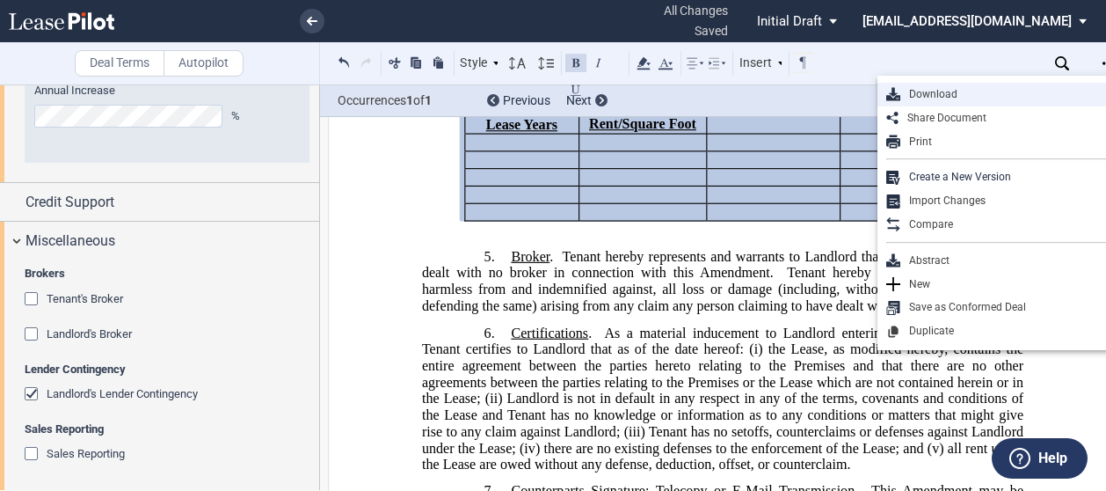
click at [985, 103] on div "Download" at bounding box center [1001, 95] width 246 height 24
